Goal: Check status: Check status

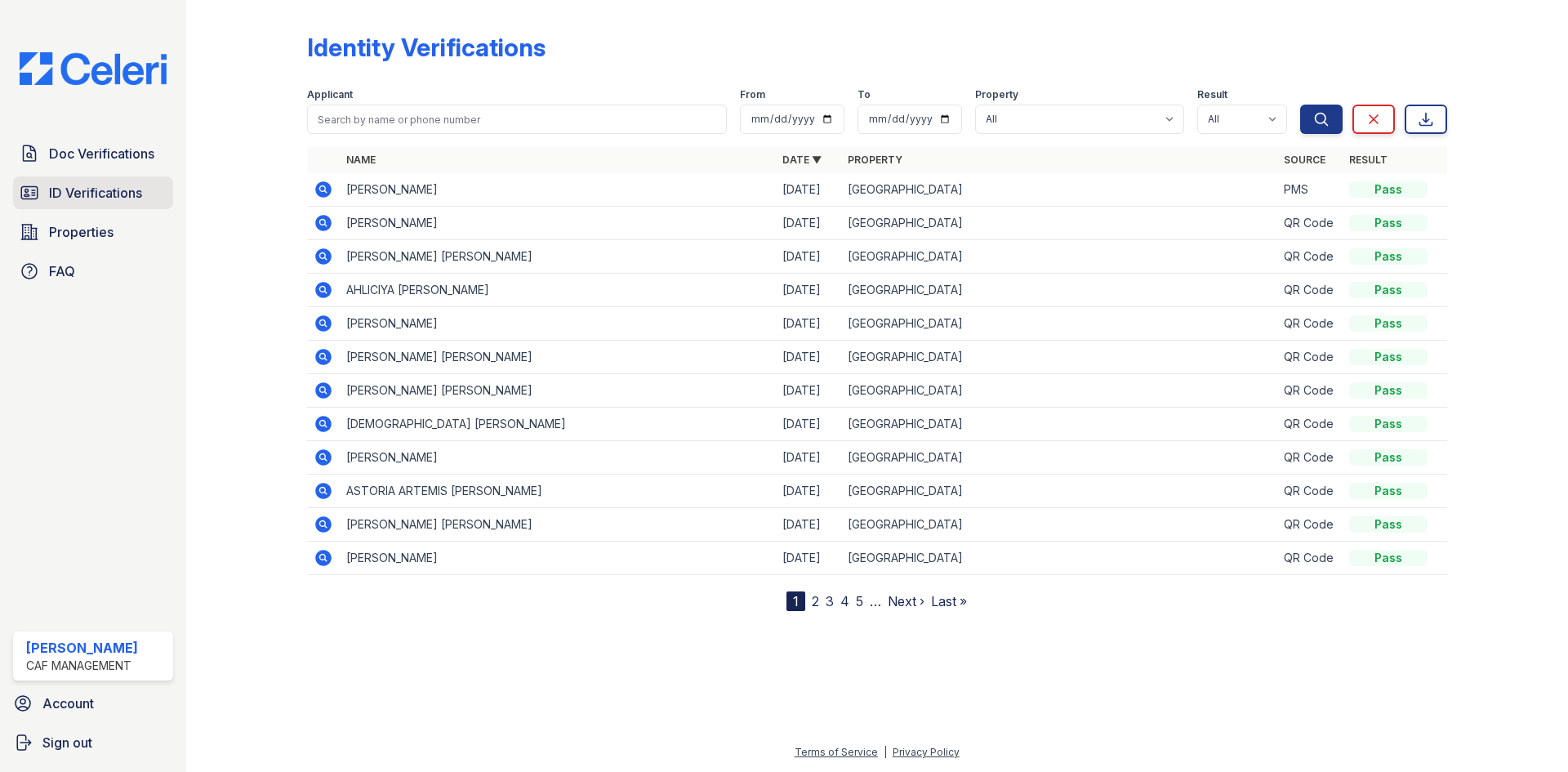
click at [126, 192] on span "ID Verifications" at bounding box center [96, 192] width 93 height 19
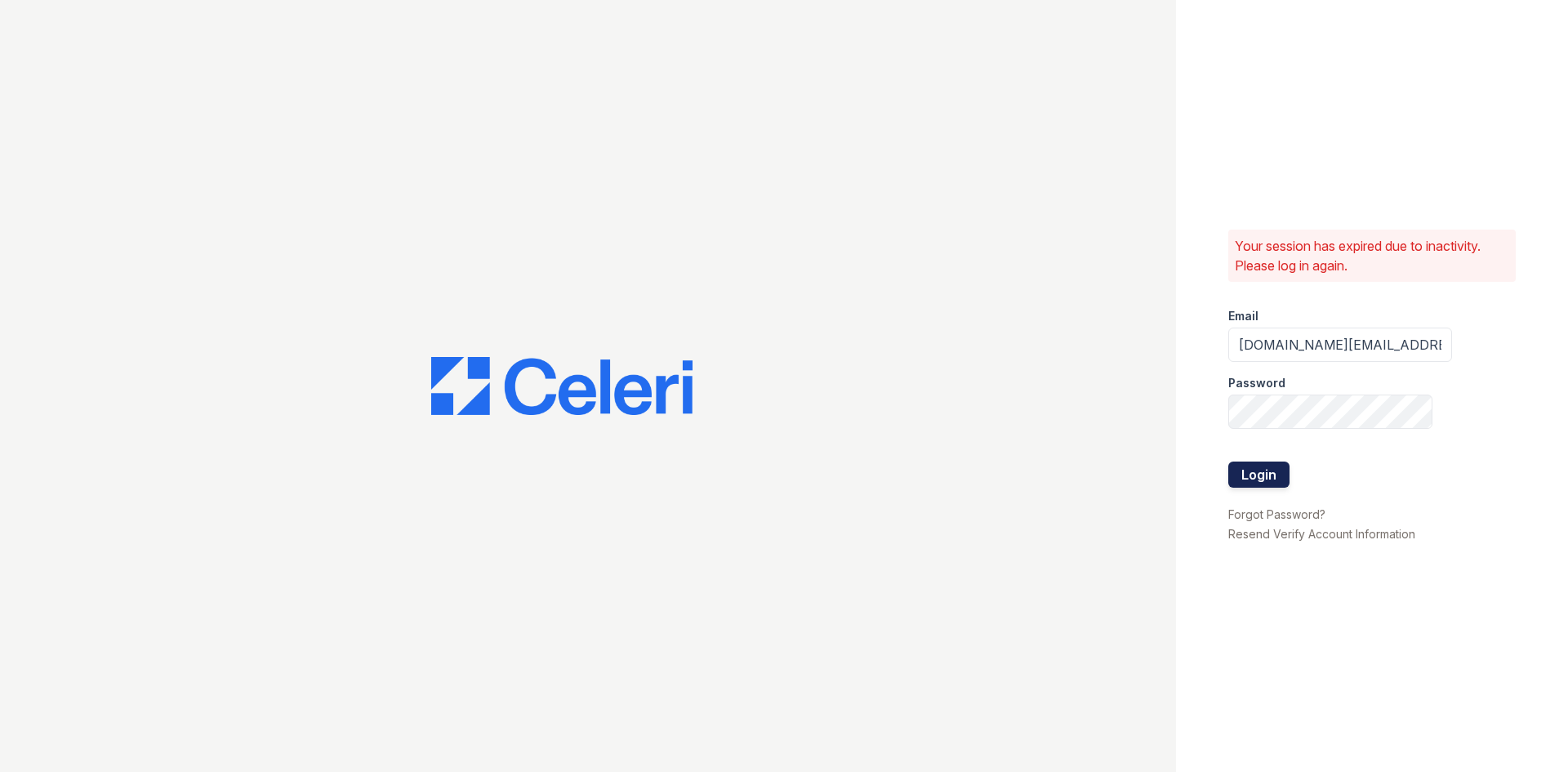
click at [1257, 473] on button "Login" at bounding box center [1258, 474] width 61 height 26
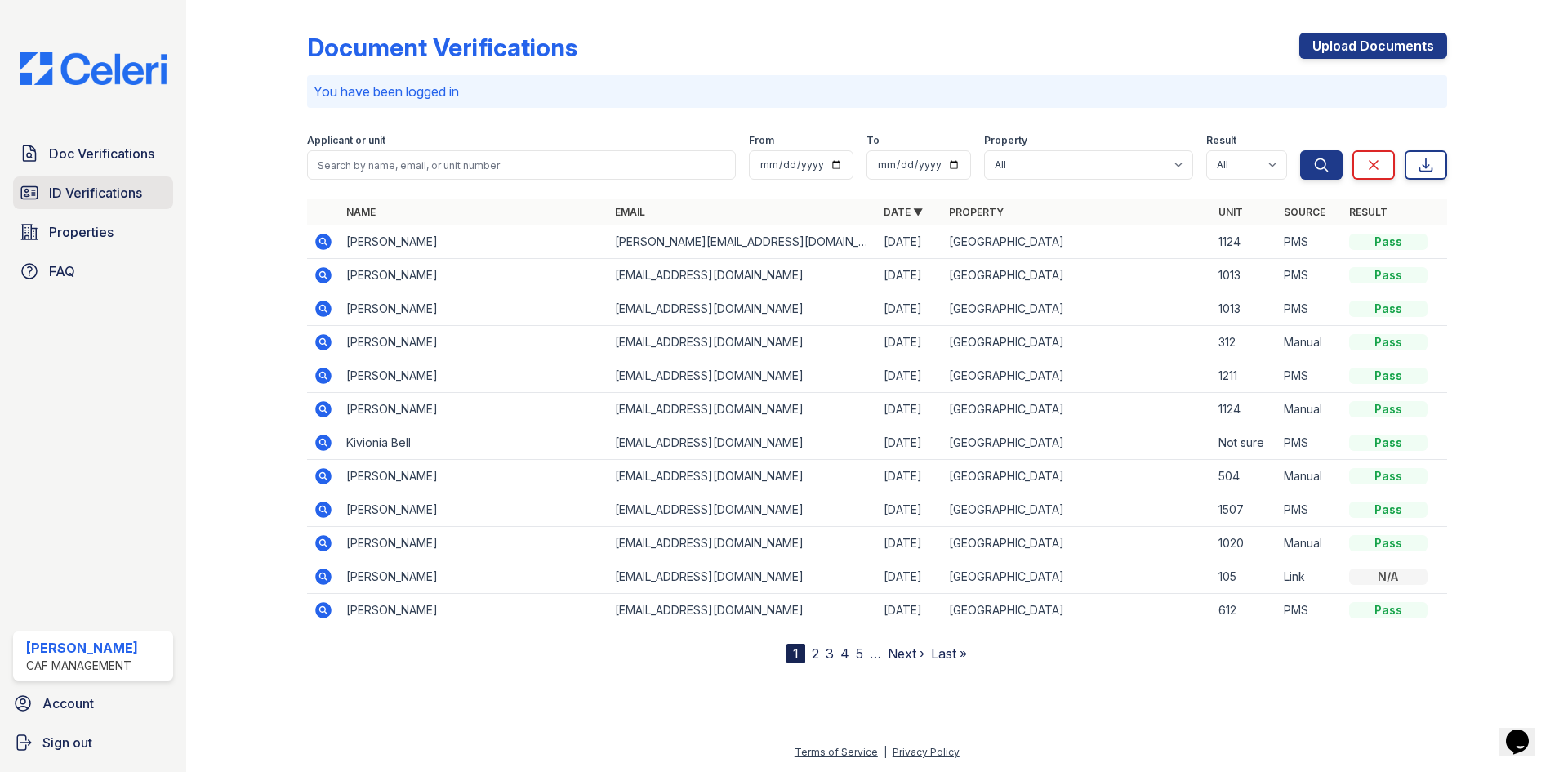
click at [71, 191] on span "ID Verifications" at bounding box center [96, 192] width 93 height 19
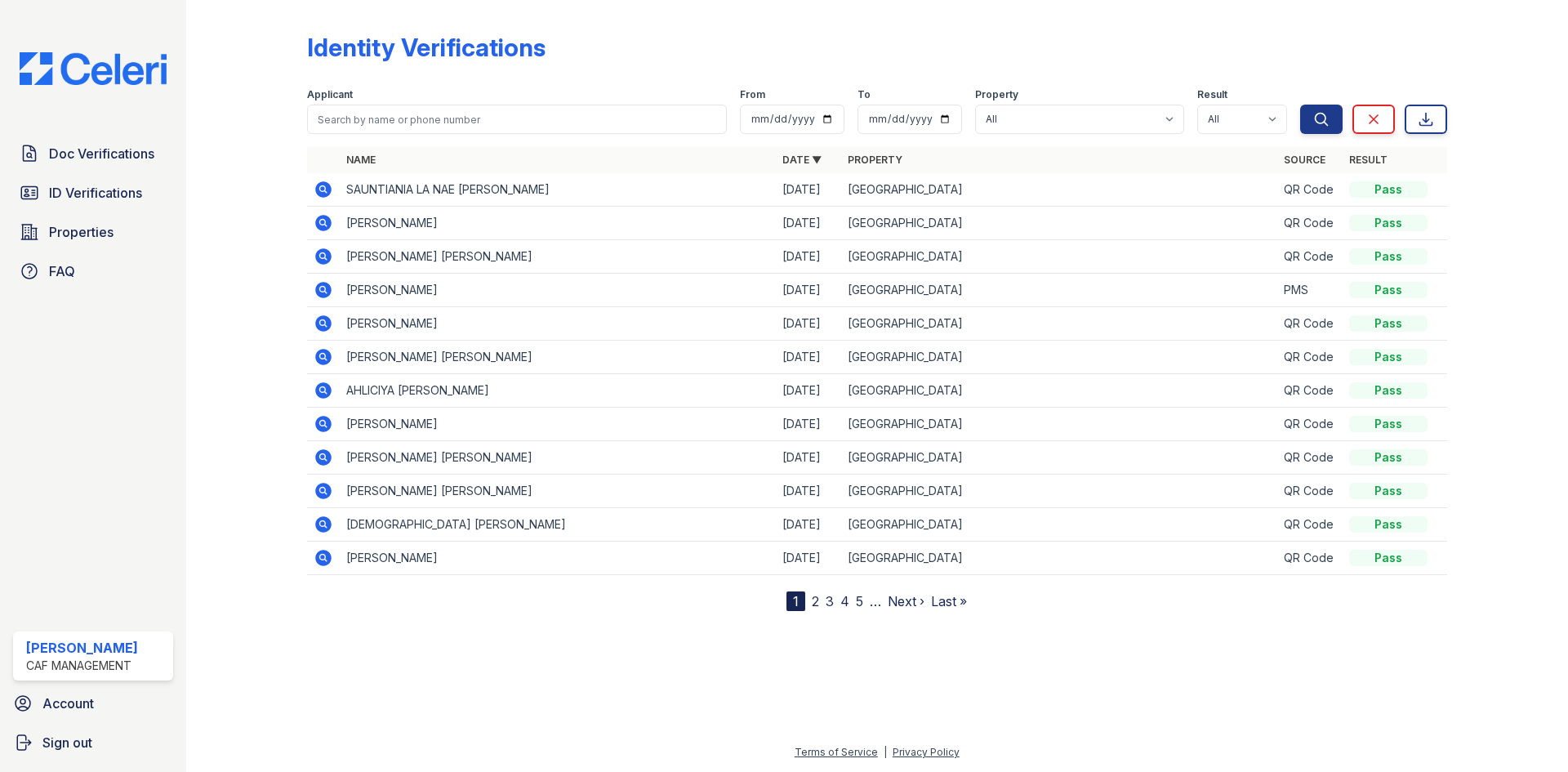
click at [326, 190] on icon at bounding box center [323, 190] width 16 height 16
